Goal: Transaction & Acquisition: Download file/media

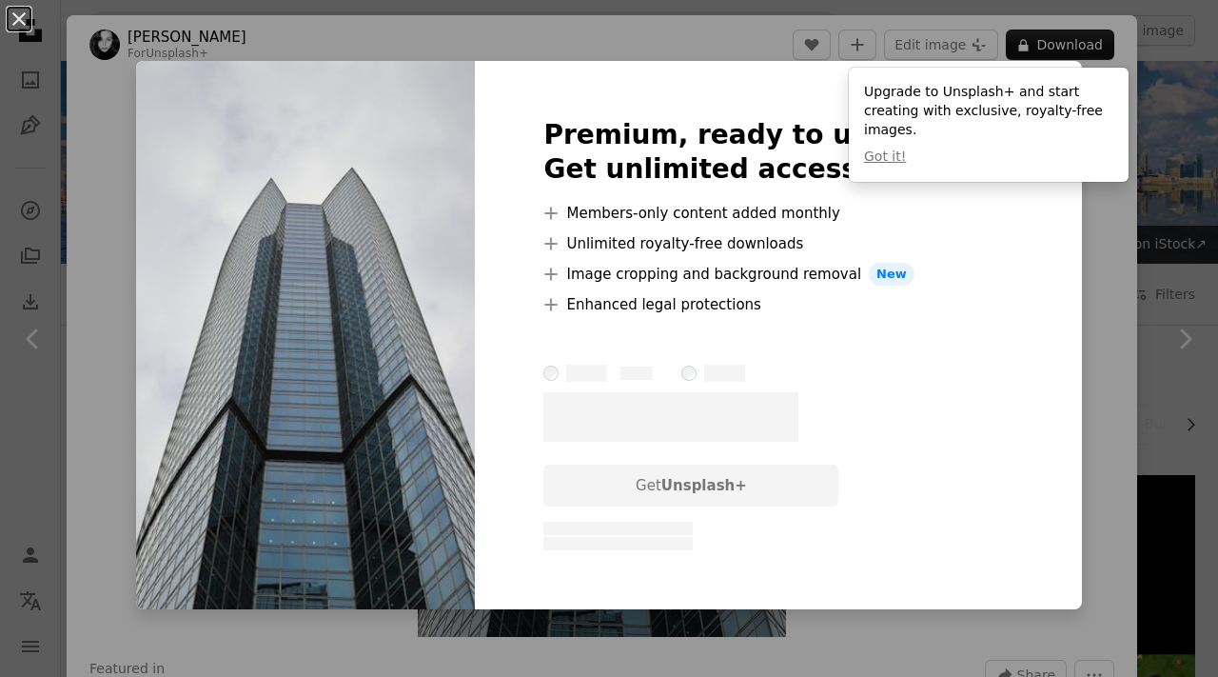
scroll to position [954, 0]
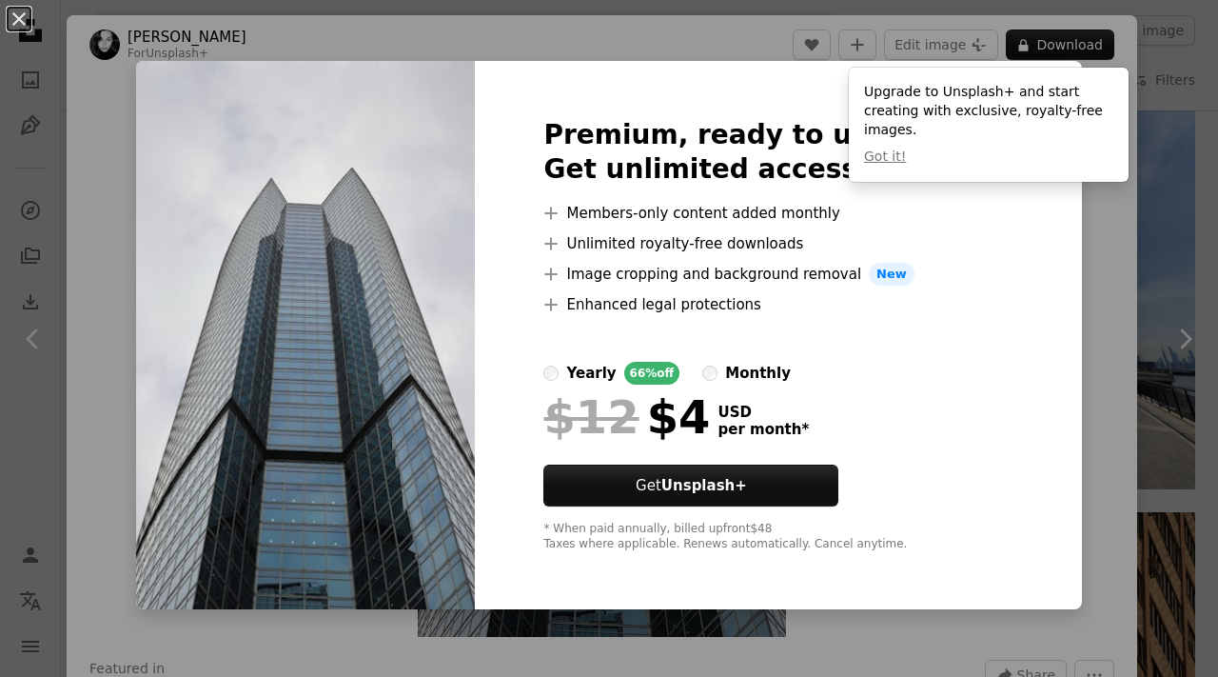
click at [1135, 315] on div "An X shape Premium, ready to use images. Get unlimited access. A plus sign Memb…" at bounding box center [609, 338] width 1218 height 677
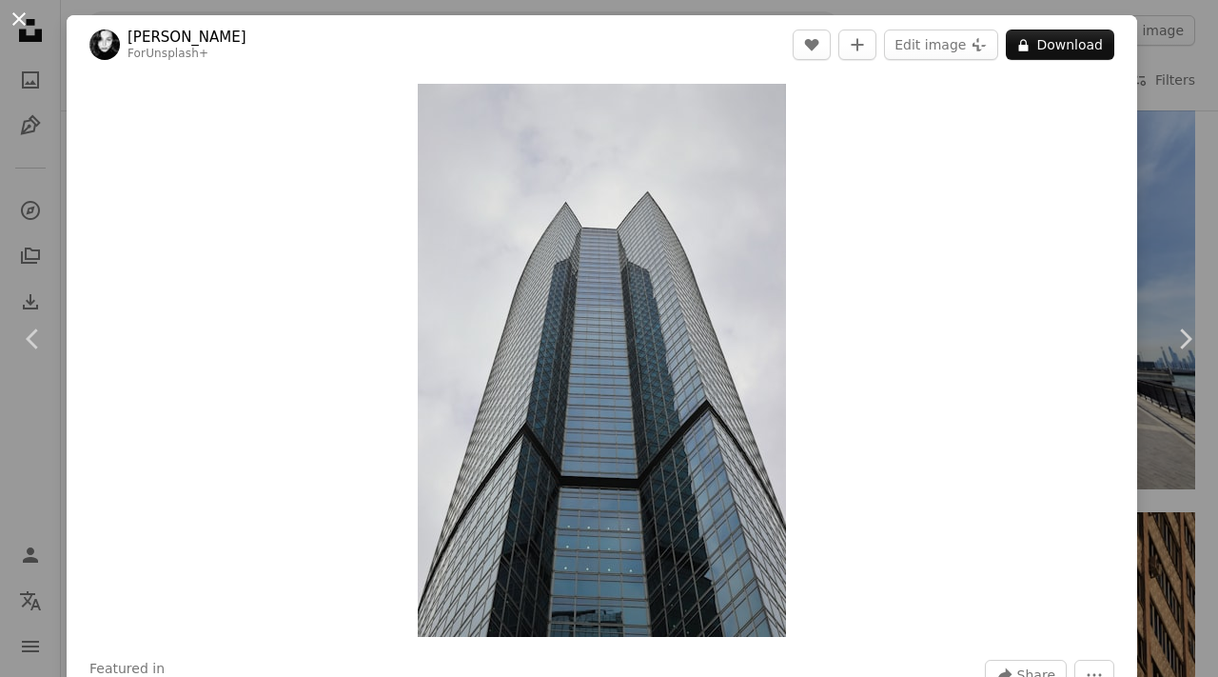
click at [13, 22] on button "An X shape" at bounding box center [19, 19] width 23 height 23
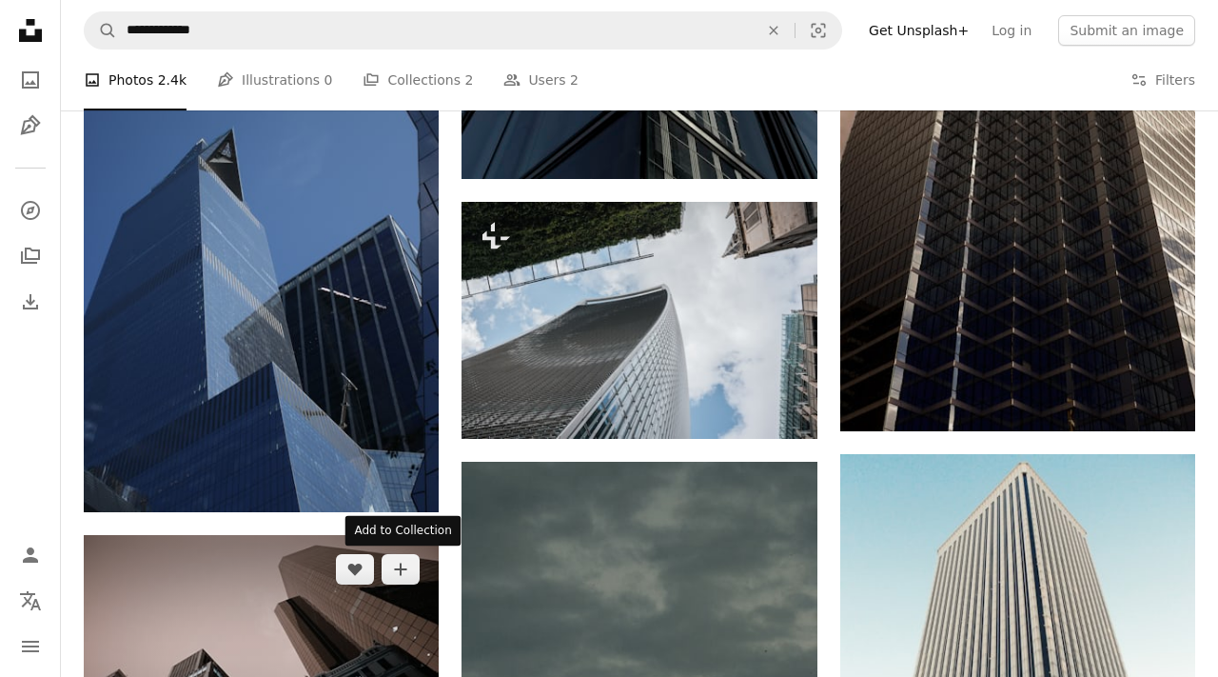
scroll to position [2452, 0]
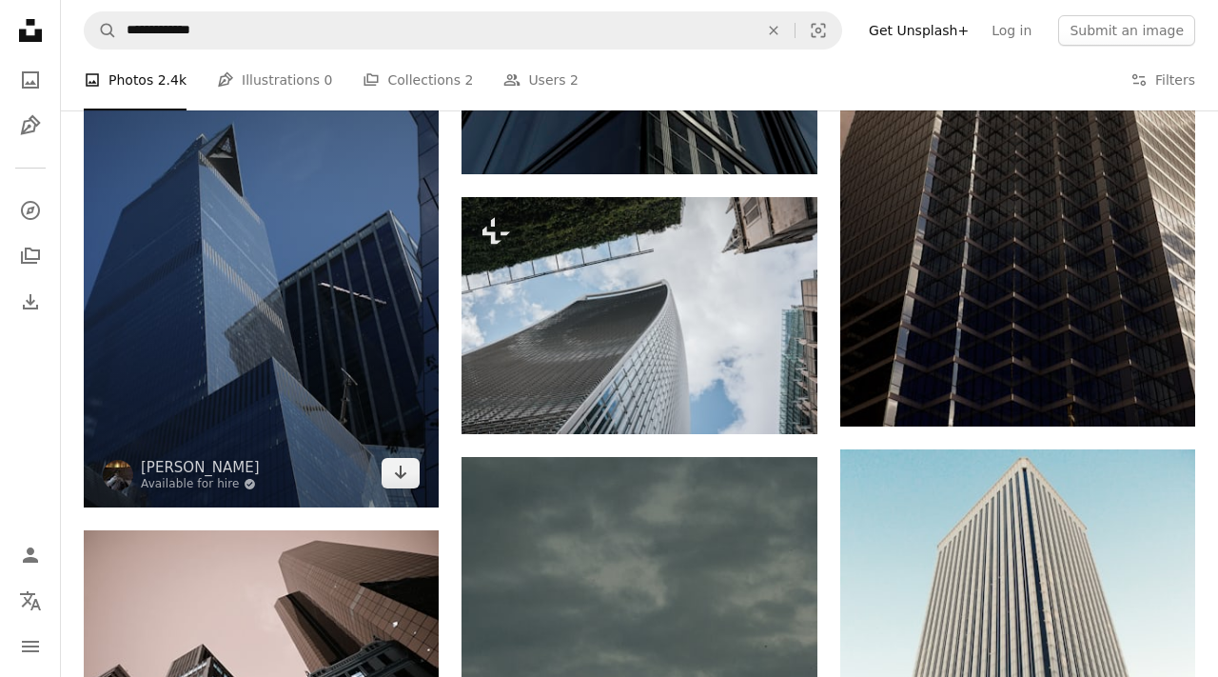
click at [386, 316] on img at bounding box center [261, 240] width 355 height 533
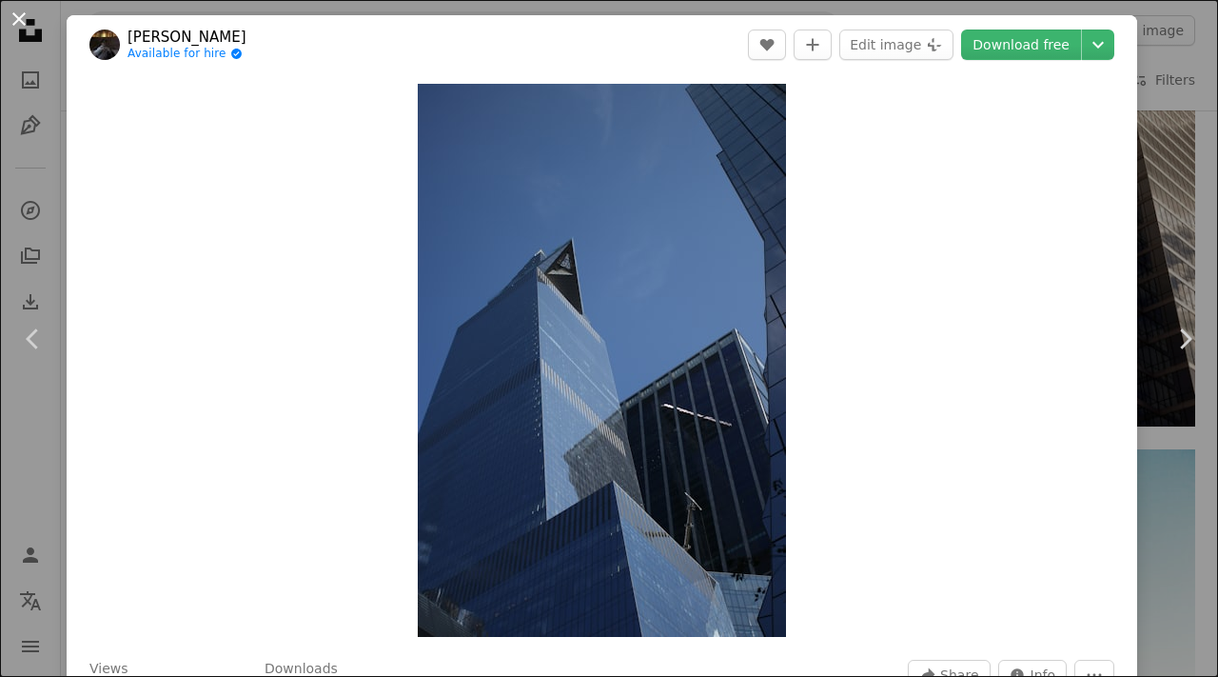
click at [21, 27] on button "An X shape" at bounding box center [19, 19] width 23 height 23
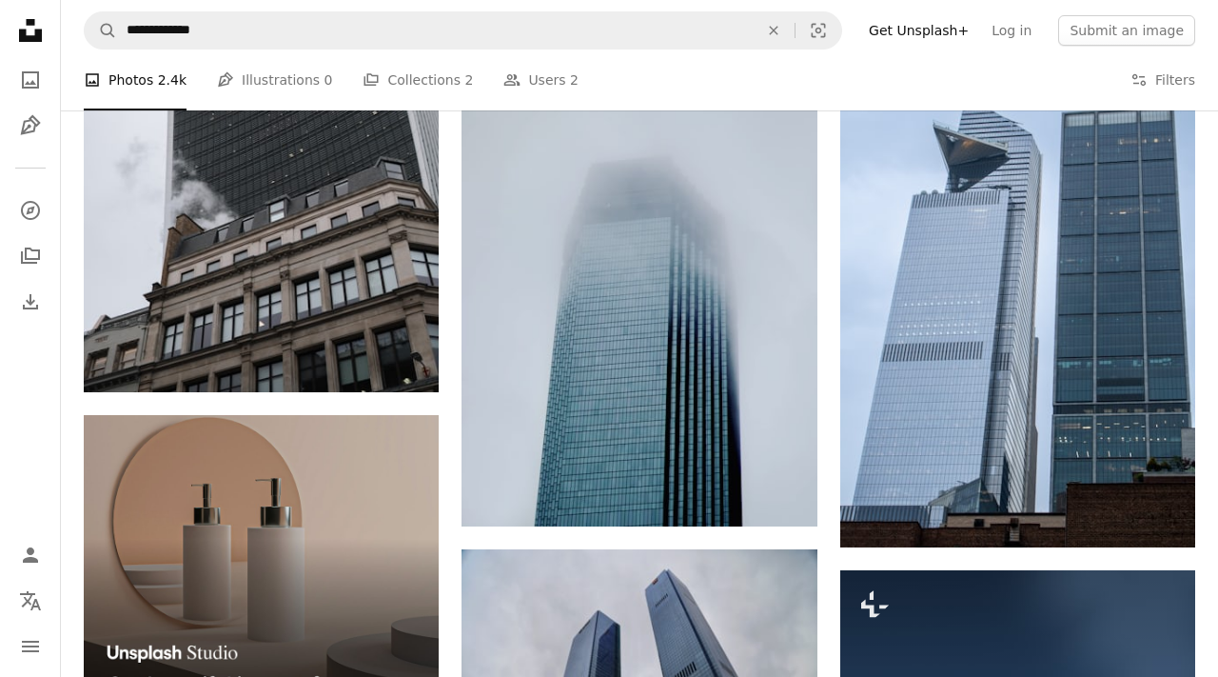
scroll to position [3345, 0]
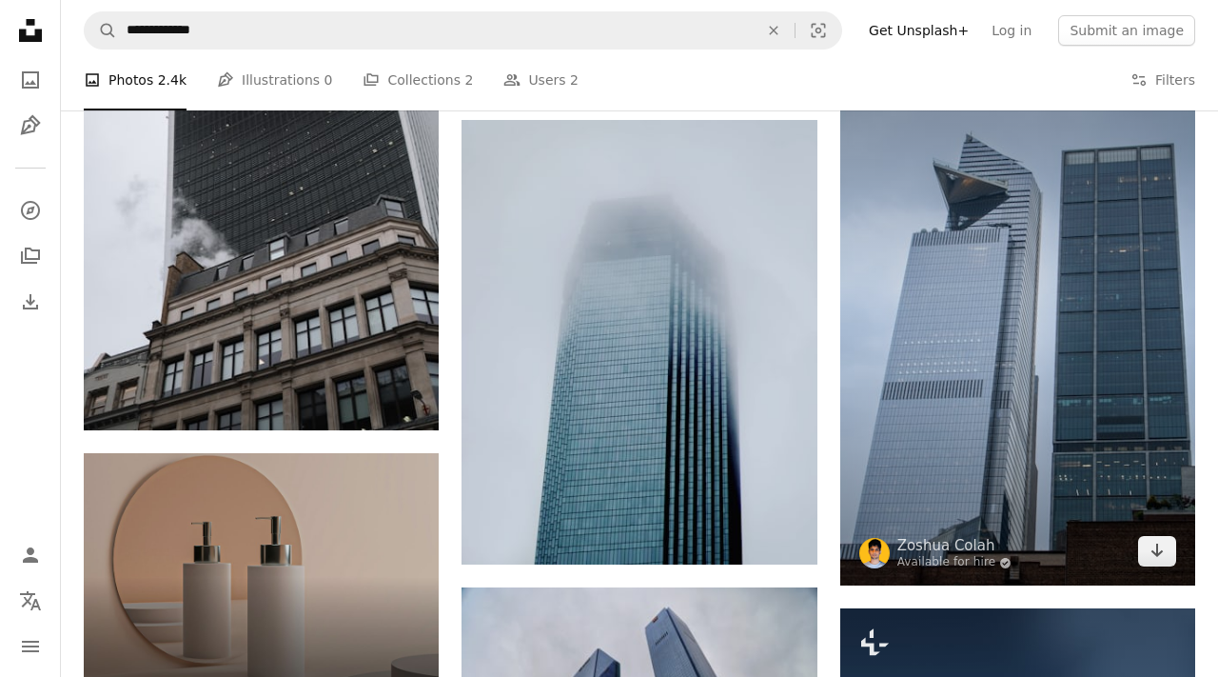
click at [1131, 381] on img at bounding box center [1017, 318] width 355 height 533
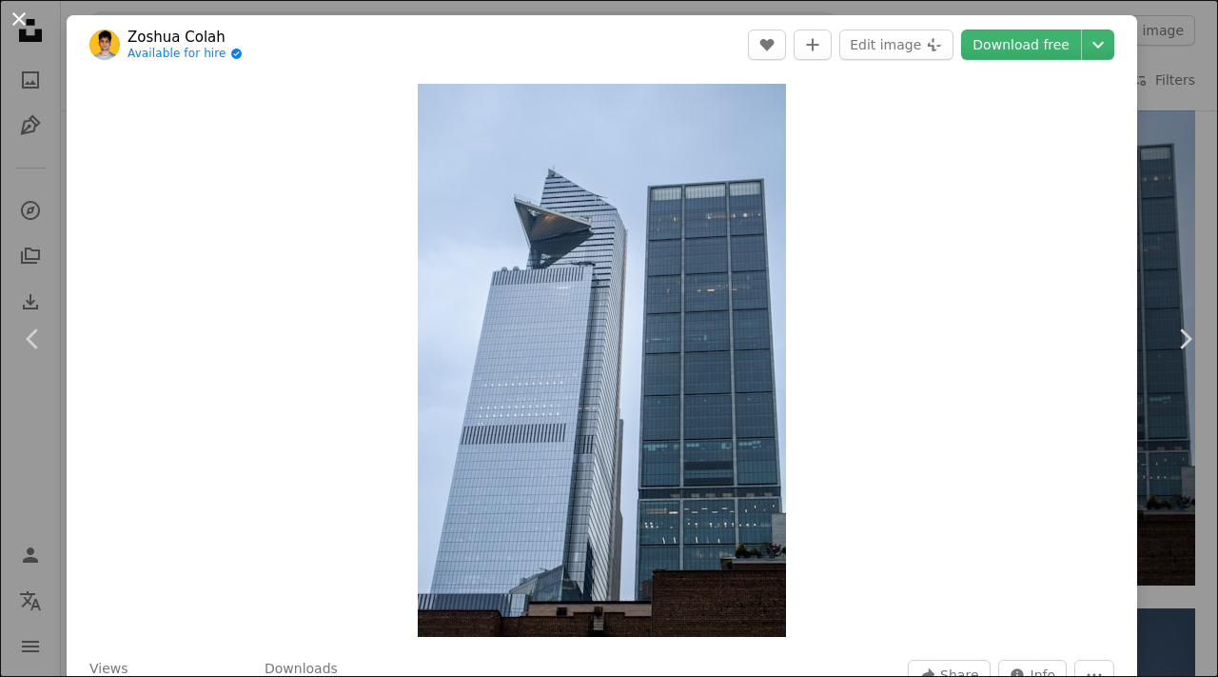
click at [16, 30] on button "An X shape" at bounding box center [19, 19] width 23 height 23
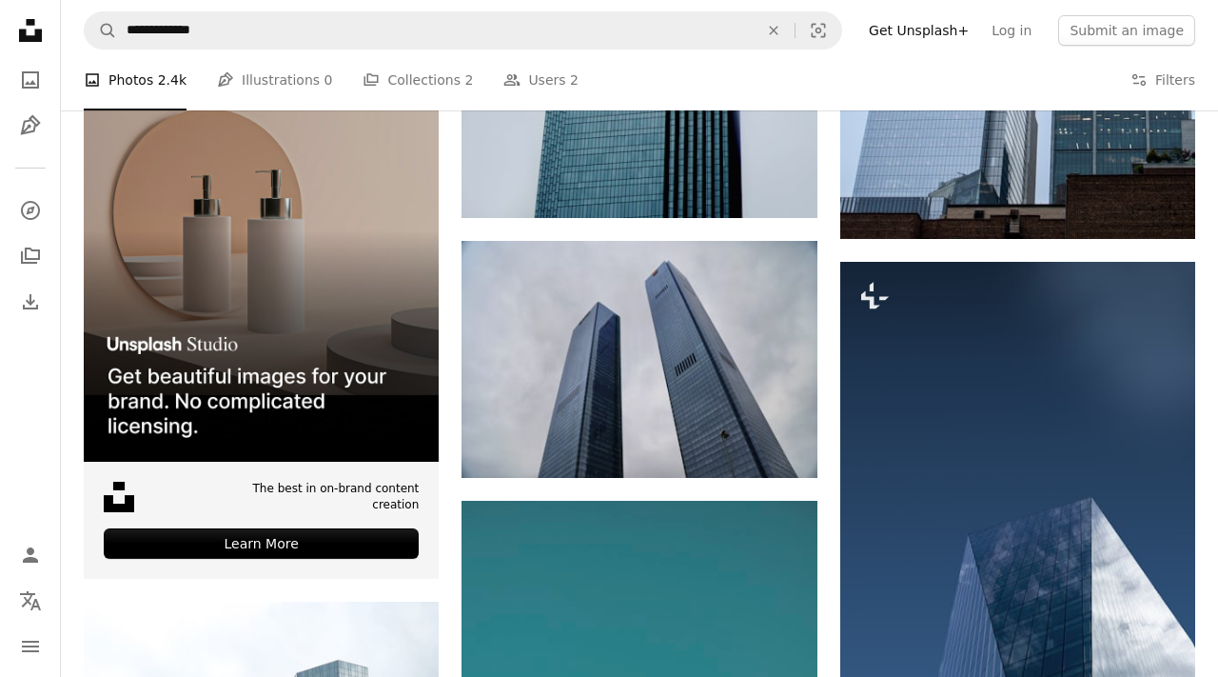
scroll to position [3693, 0]
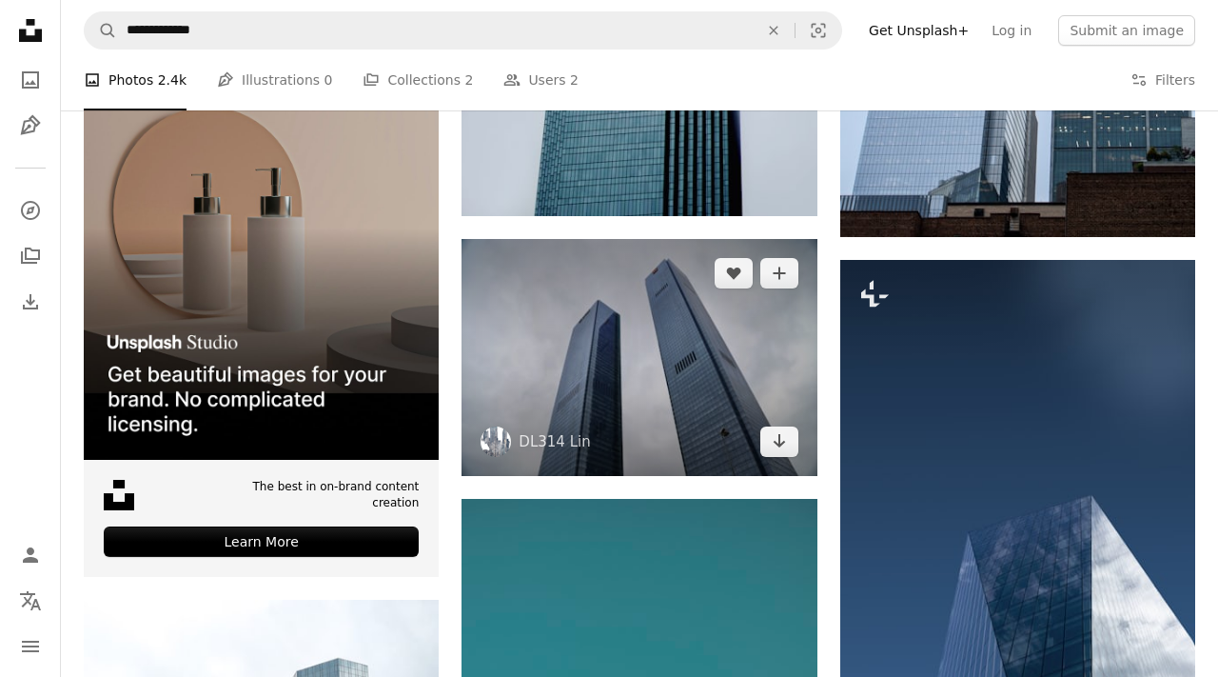
click at [740, 377] on img at bounding box center [639, 357] width 355 height 237
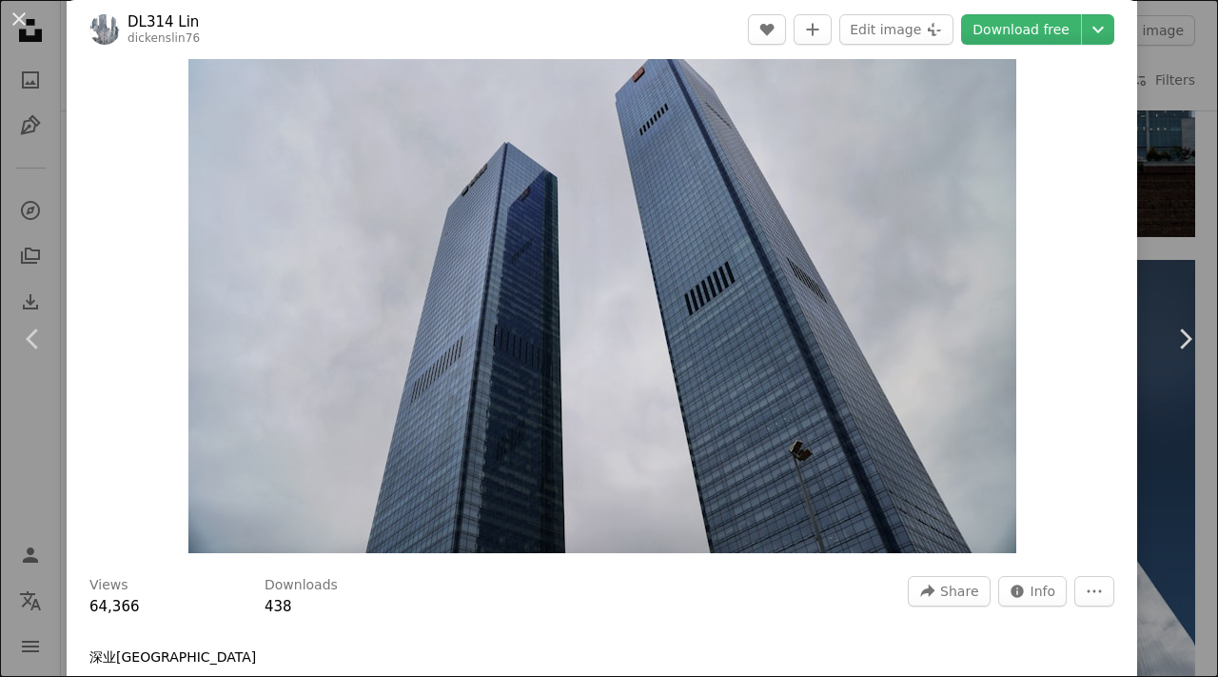
scroll to position [31, 0]
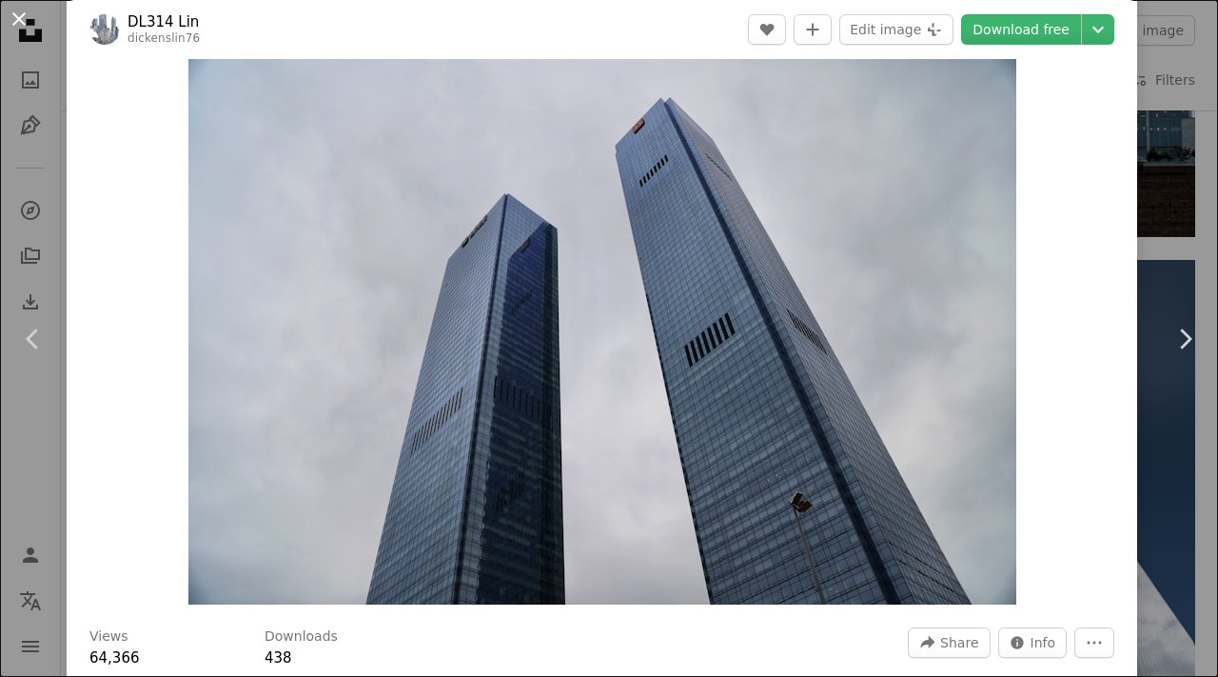
click at [8, 30] on button "An X shape" at bounding box center [19, 19] width 23 height 23
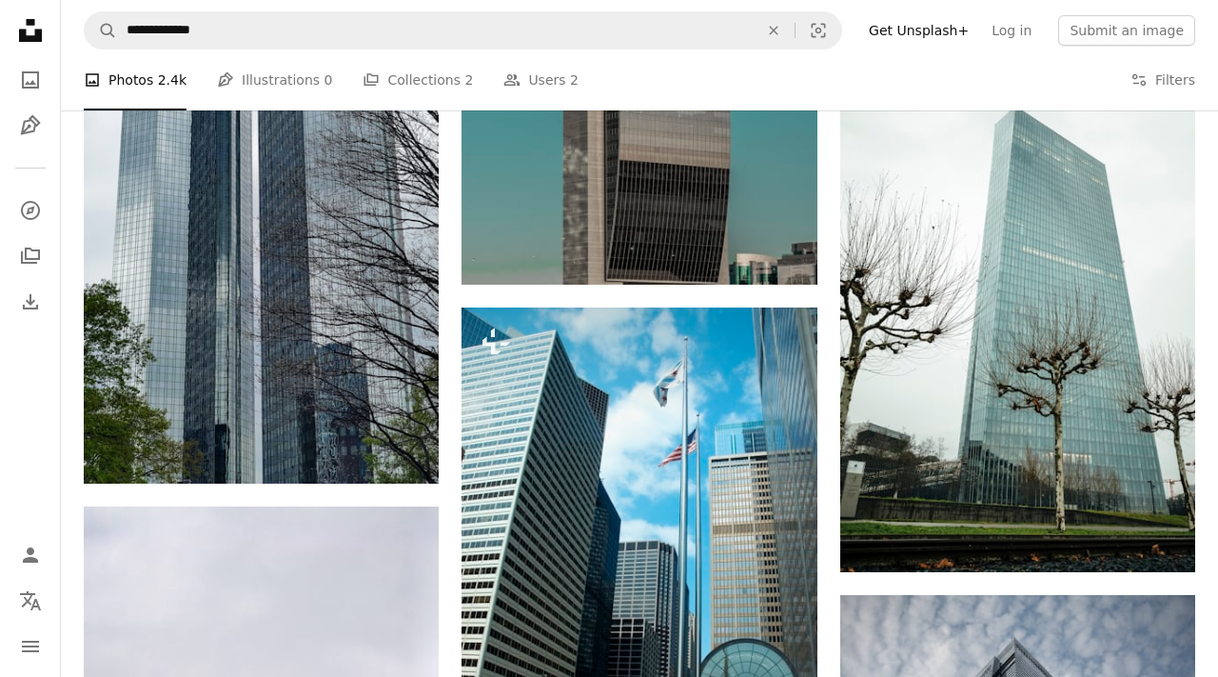
scroll to position [4437, 0]
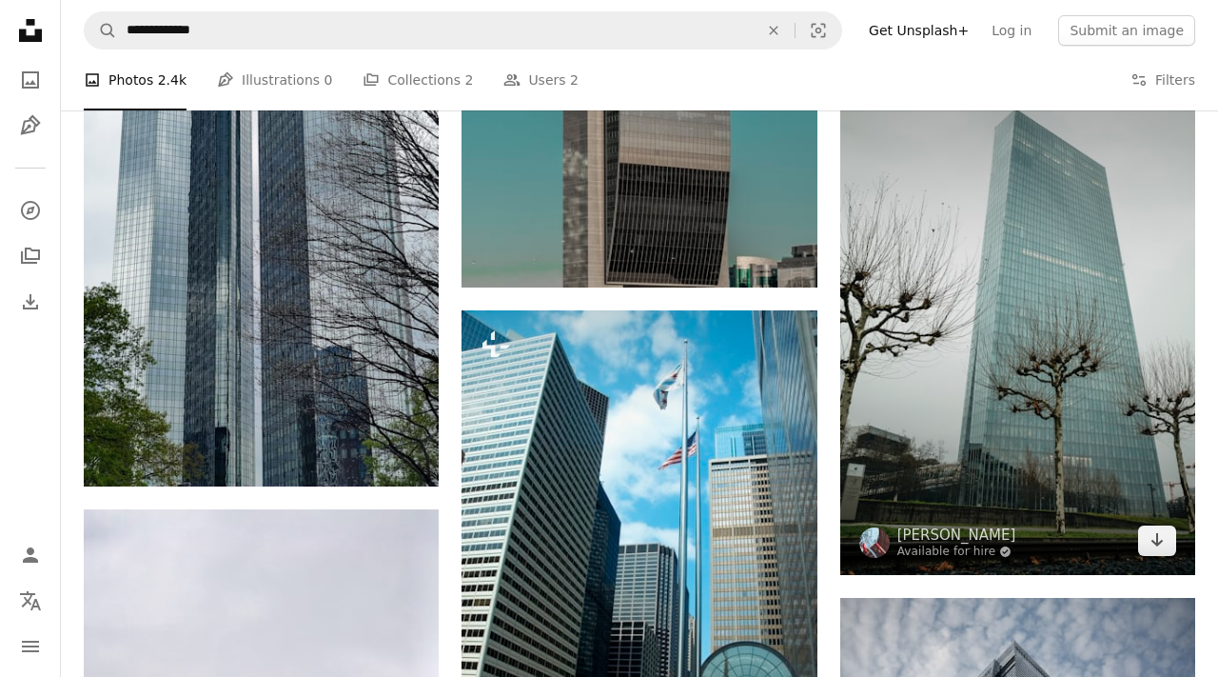
click at [926, 350] on img at bounding box center [1017, 308] width 355 height 533
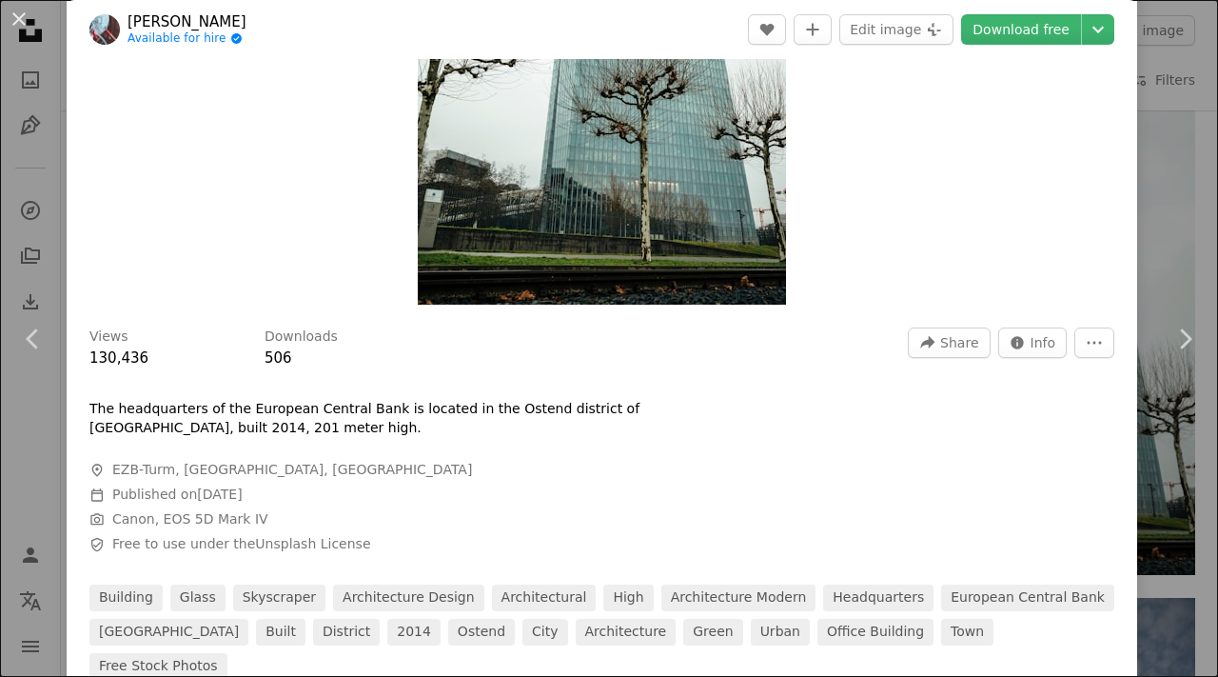
scroll to position [339, 0]
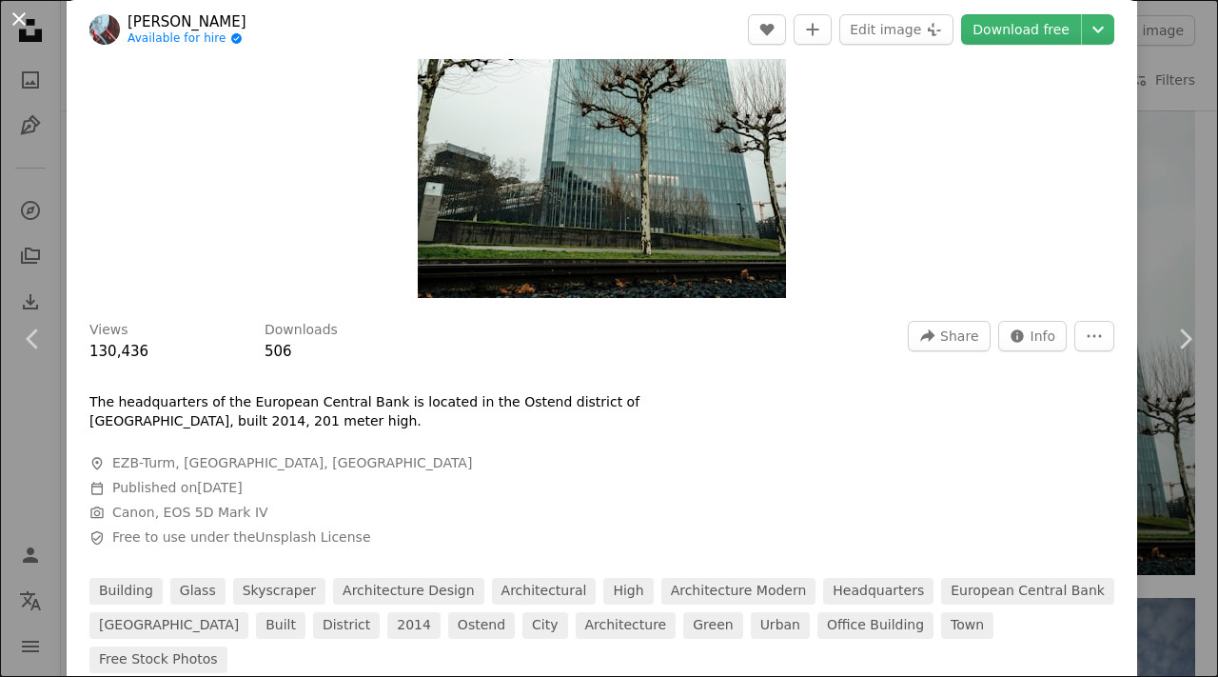
click at [27, 27] on button "An X shape" at bounding box center [19, 19] width 23 height 23
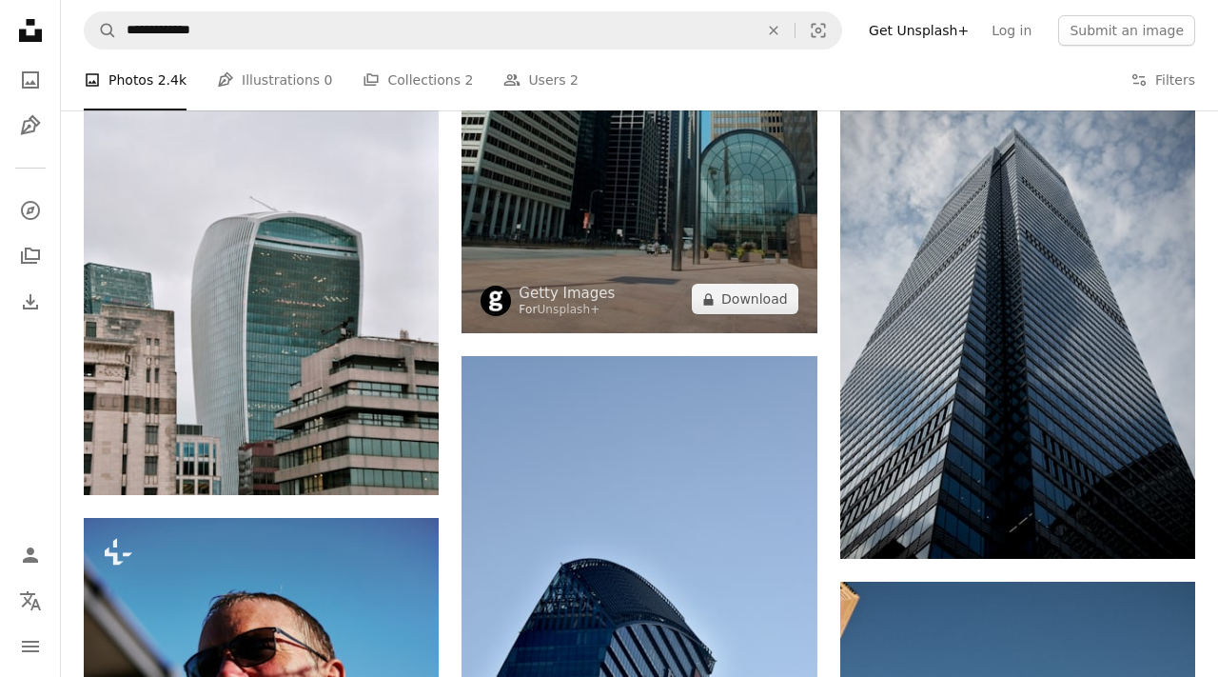
scroll to position [4987, 0]
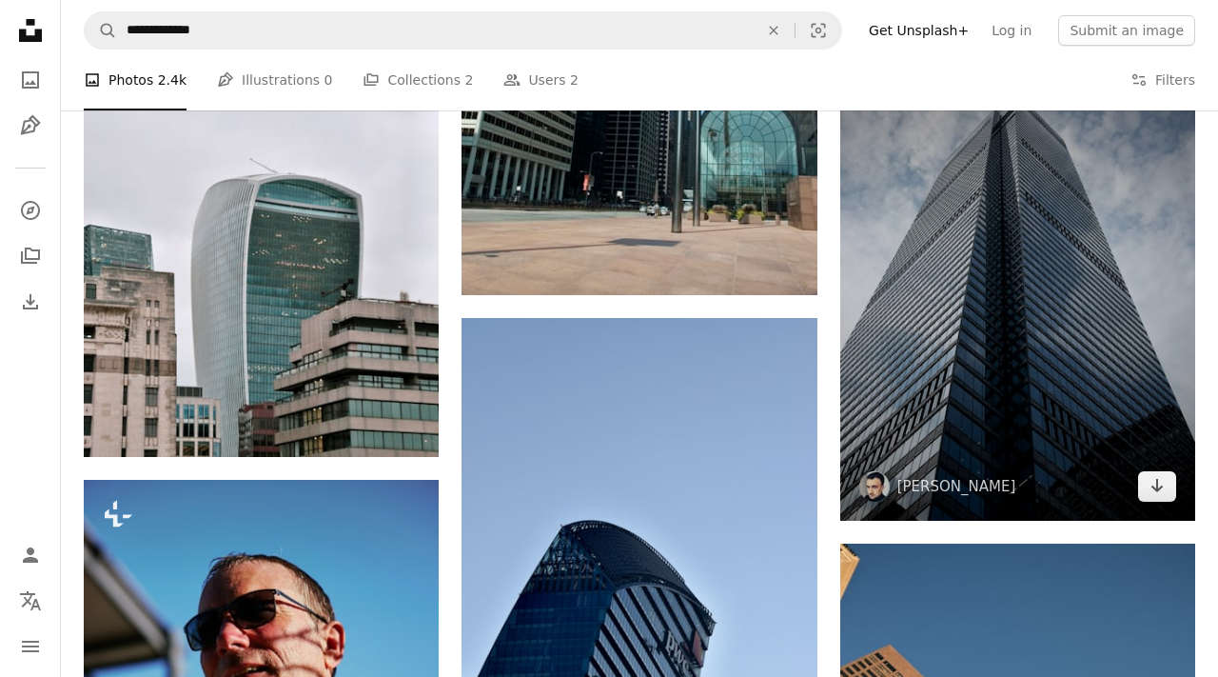
click at [1032, 327] on img at bounding box center [1017, 284] width 355 height 473
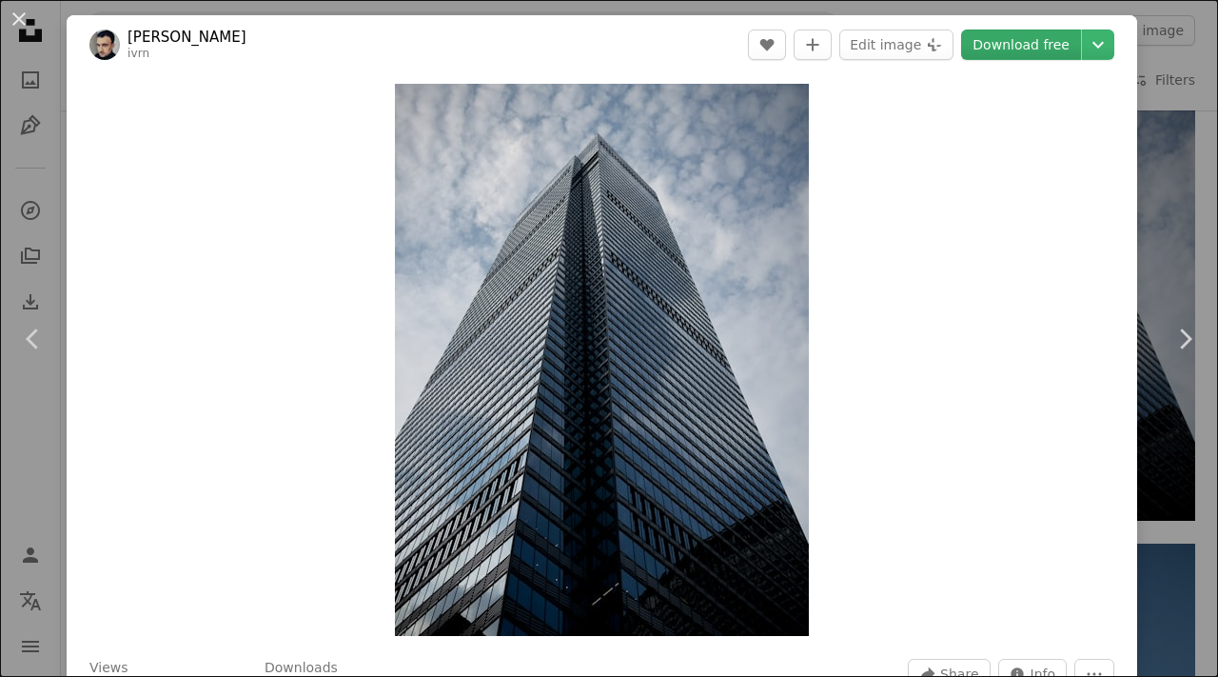
click at [1003, 39] on link "Download free" at bounding box center [1021, 45] width 120 height 30
